Goal: Find specific page/section: Find specific page/section

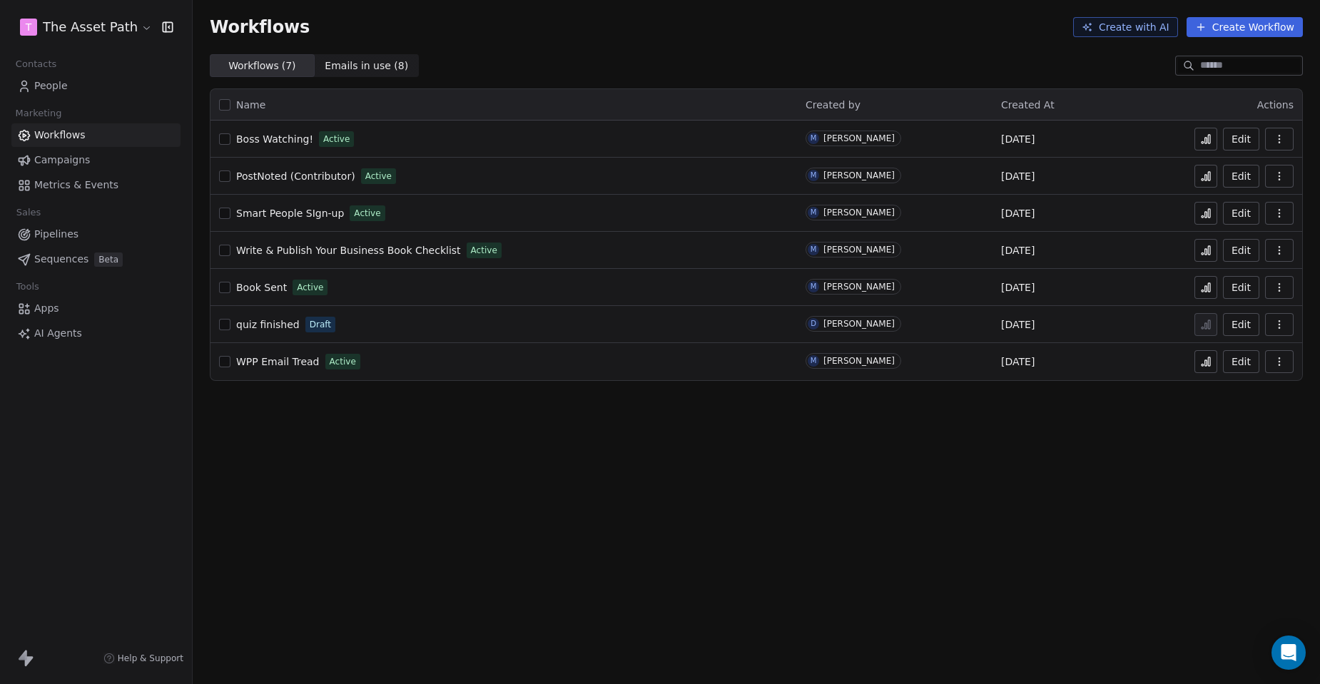
click at [76, 88] on link "People" at bounding box center [95, 86] width 169 height 24
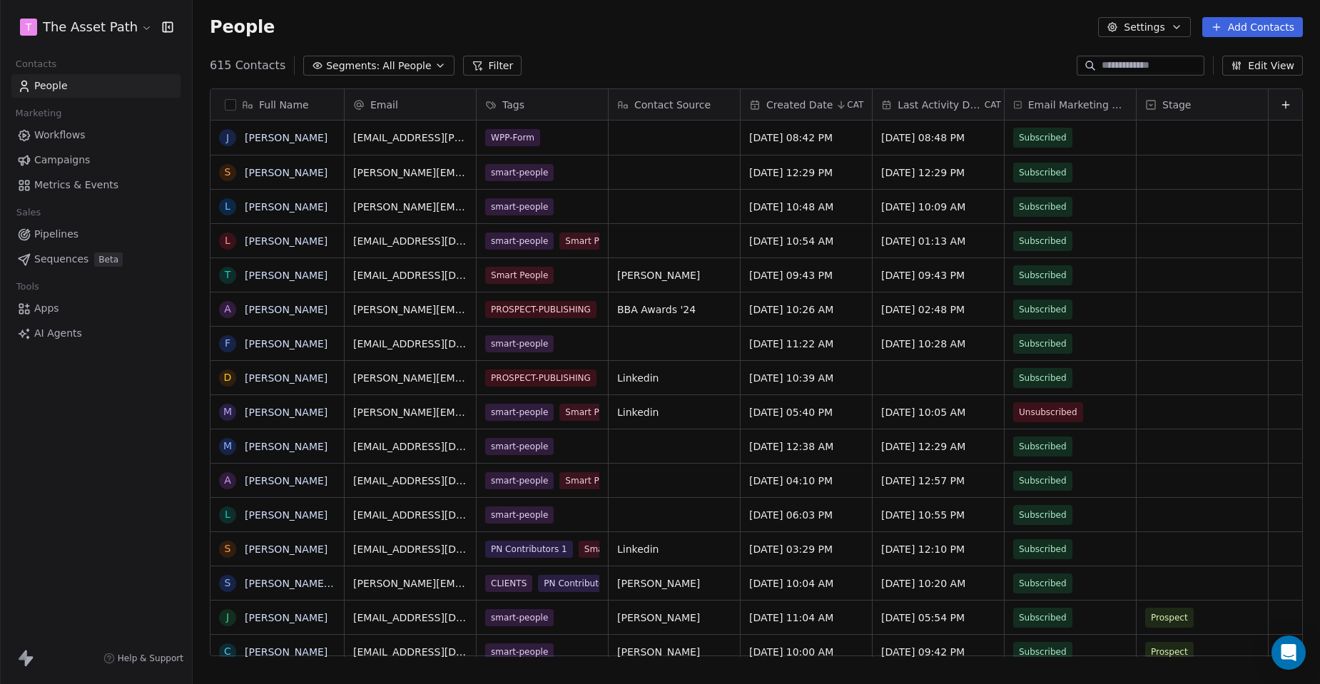
scroll to position [591, 1116]
click at [184, 290] on html "T The Asset Path Contacts People Marketing Workflows Campaigns Metrics & Events…" at bounding box center [660, 342] width 1320 height 684
click at [226, 277] on button "grid" at bounding box center [227, 275] width 11 height 11
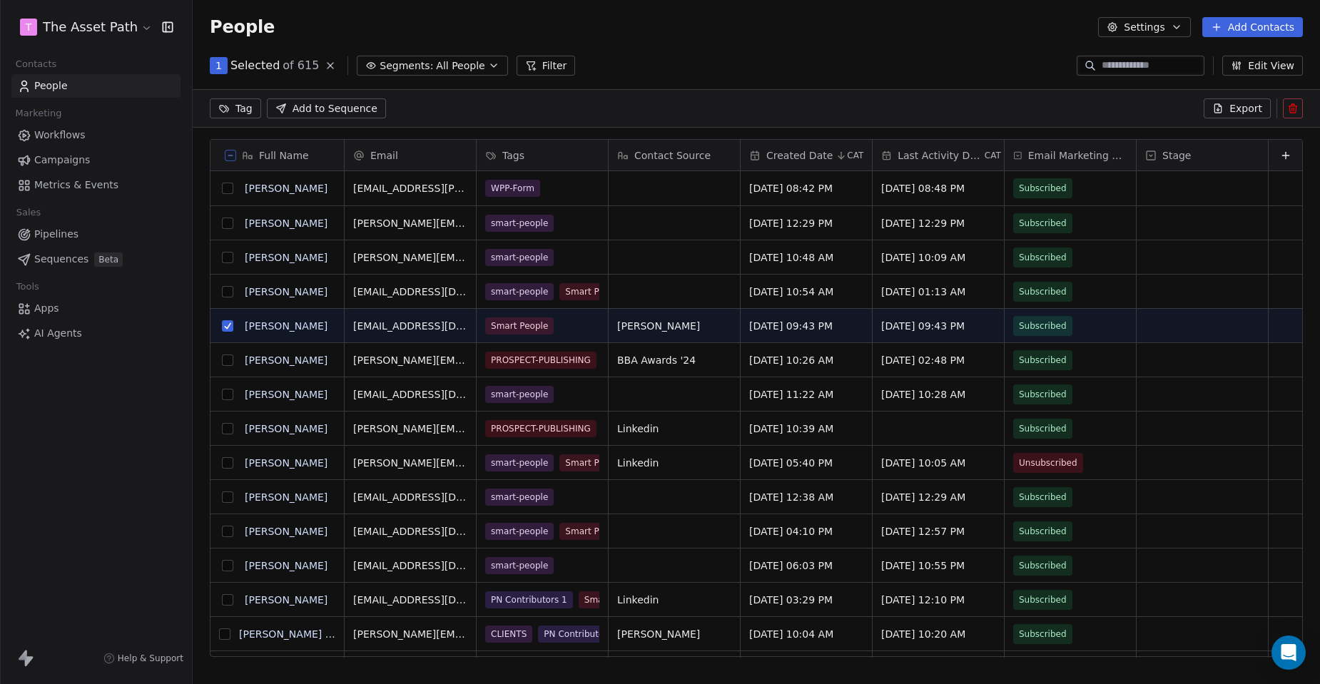
scroll to position [541, 1116]
click at [225, 320] on button "grid" at bounding box center [227, 325] width 11 height 11
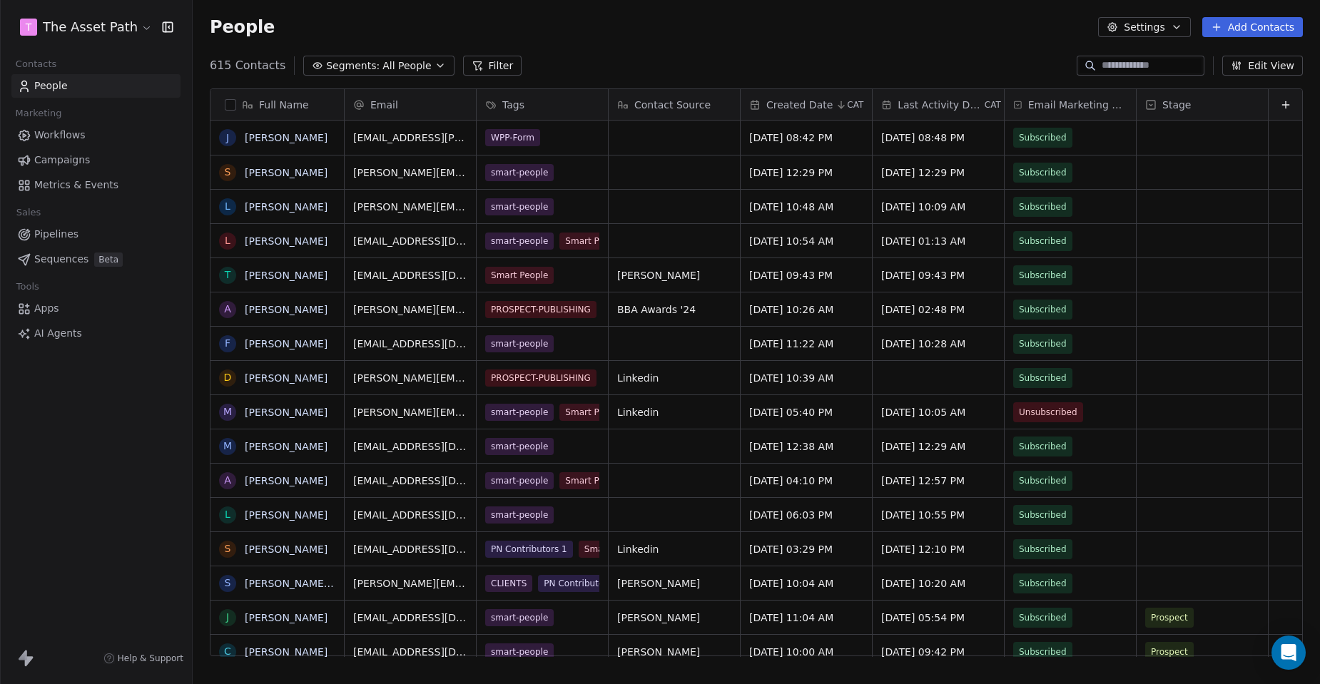
scroll to position [591, 1116]
click at [150, 305] on link "Apps" at bounding box center [95, 309] width 169 height 24
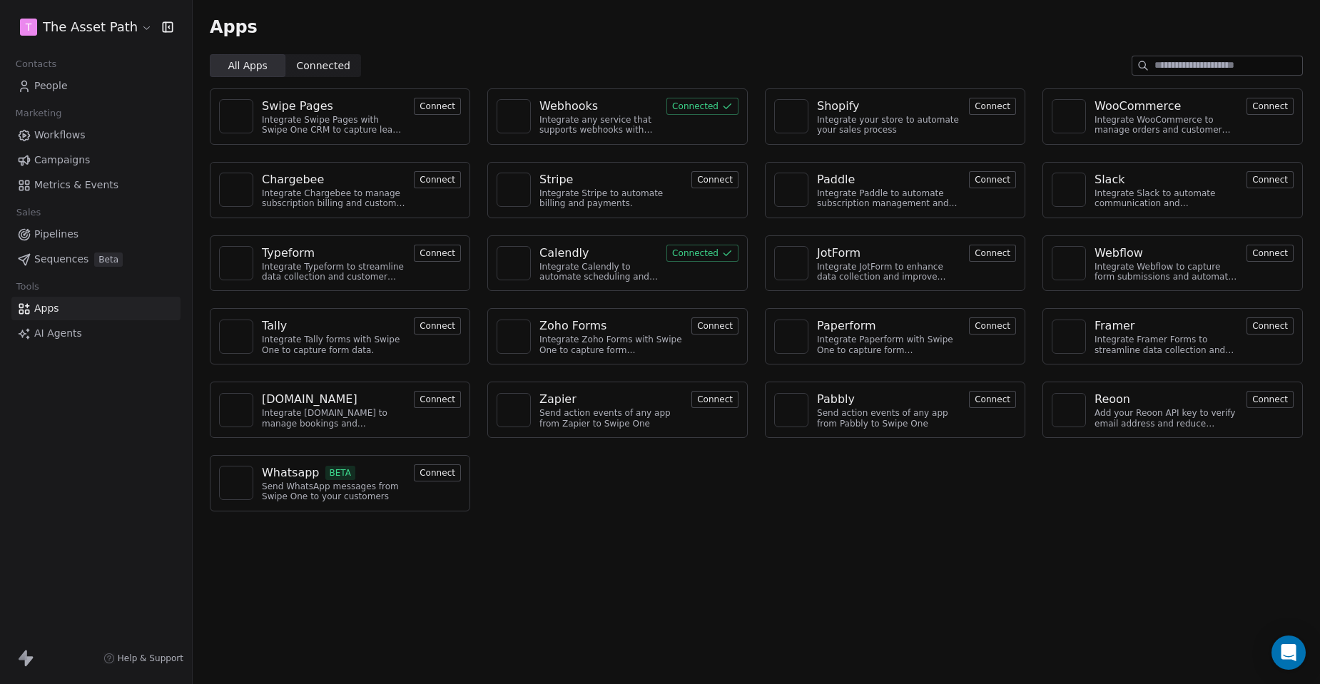
click at [49, 91] on span "People" at bounding box center [51, 85] width 34 height 15
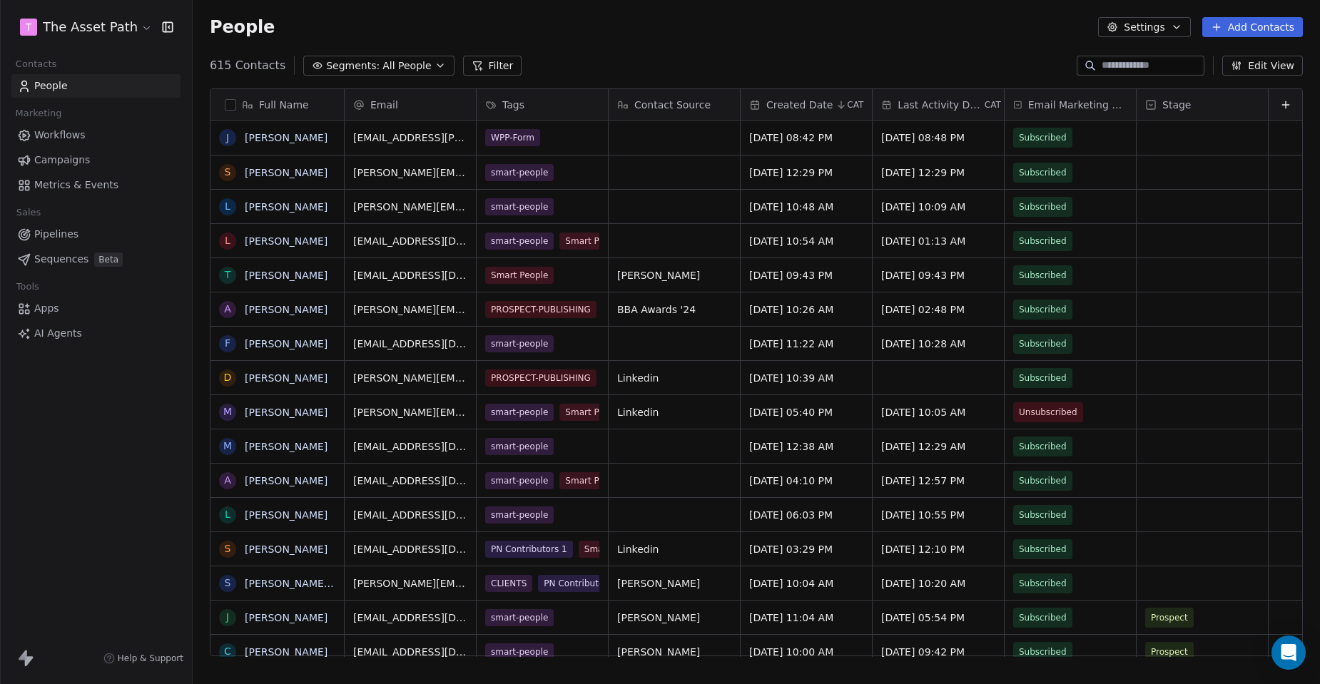
scroll to position [591, 1116]
